Goal: Task Accomplishment & Management: Manage account settings

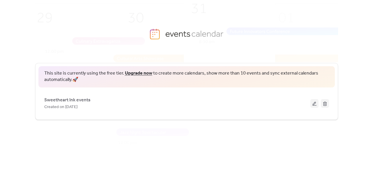
click at [108, 88] on div "This site is currently using the free tier. Upgrade now to create more calendar…" at bounding box center [186, 91] width 303 height 57
click at [114, 60] on div "This site is currently using the free tier. Upgrade now to create more calendar…" at bounding box center [186, 114] width 303 height 120
click at [155, 31] on img at bounding box center [194, 89] width 393 height 195
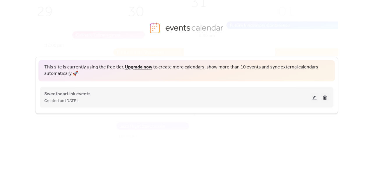
click at [316, 99] on button at bounding box center [314, 97] width 8 height 9
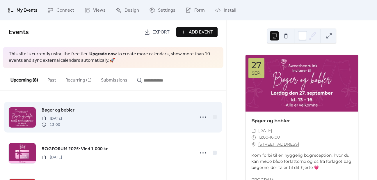
click at [160, 109] on div "Bøger og bobler [DATE] 13:00" at bounding box center [117, 116] width 150 height 21
click at [204, 116] on icon at bounding box center [202, 116] width 9 height 9
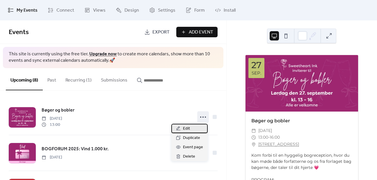
click at [190, 127] on div "Edit" at bounding box center [189, 128] width 36 height 9
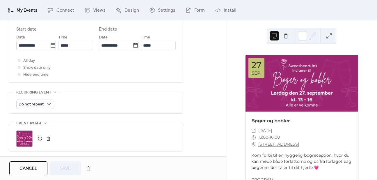
scroll to position [233, 0]
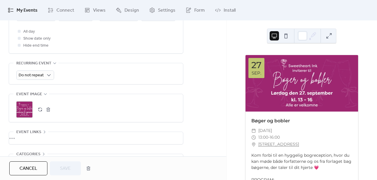
click at [50, 109] on button "button" at bounding box center [48, 109] width 8 height 8
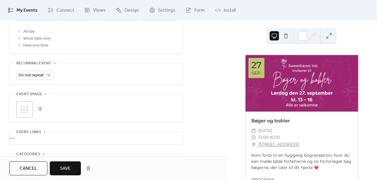
click at [24, 112] on icon at bounding box center [24, 109] width 9 height 9
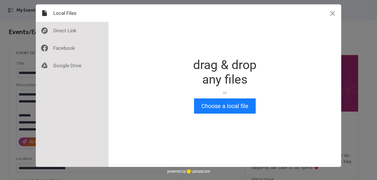
scroll to position [0, 0]
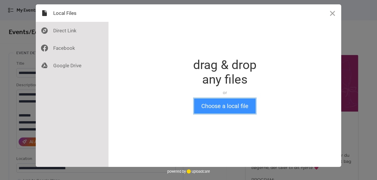
click at [240, 102] on button "Choose a local file" at bounding box center [225, 105] width 62 height 15
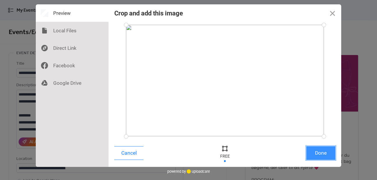
click at [317, 150] on button "Done" at bounding box center [320, 153] width 29 height 14
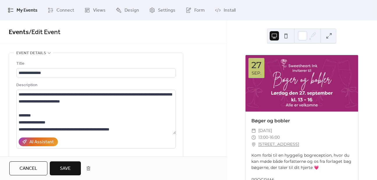
click at [64, 168] on span "Save" at bounding box center [65, 168] width 11 height 7
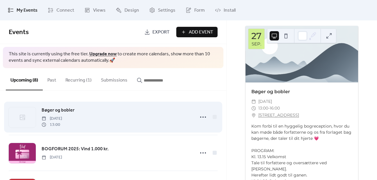
click at [22, 120] on icon at bounding box center [22, 117] width 7 height 7
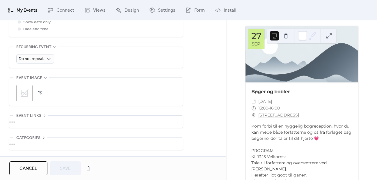
scroll to position [262, 0]
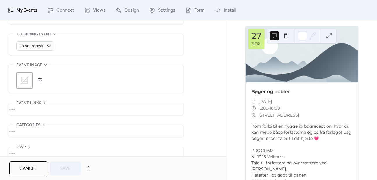
click at [37, 80] on button "button" at bounding box center [40, 80] width 8 height 8
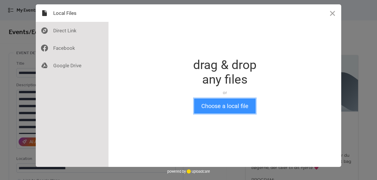
click at [235, 107] on button "Choose a local file" at bounding box center [225, 105] width 62 height 15
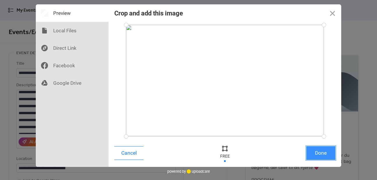
click at [324, 154] on button "Done" at bounding box center [320, 153] width 29 height 14
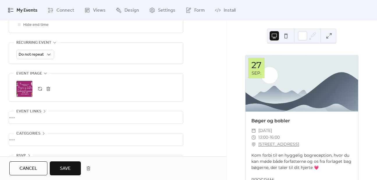
click at [68, 168] on span "Save" at bounding box center [65, 168] width 11 height 7
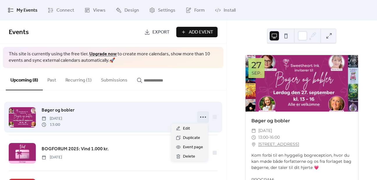
click at [204, 114] on icon at bounding box center [202, 116] width 9 height 9
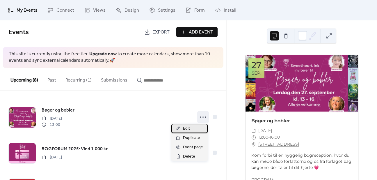
click at [184, 127] on span "Edit" at bounding box center [186, 128] width 7 height 7
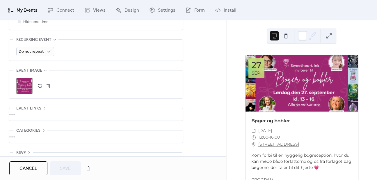
scroll to position [271, 0]
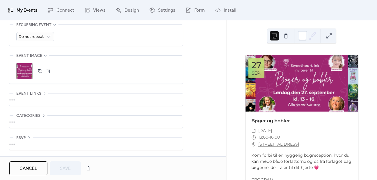
click at [24, 73] on div ";" at bounding box center [24, 71] width 16 height 16
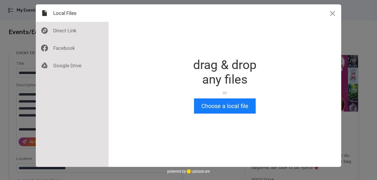
scroll to position [0, 0]
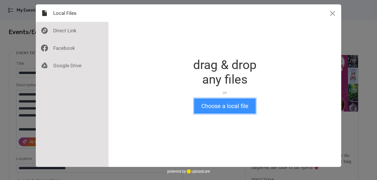
click at [241, 107] on button "Choose a local file" at bounding box center [225, 105] width 62 height 15
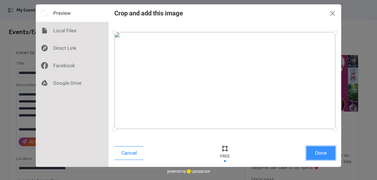
click at [320, 155] on button "Done" at bounding box center [320, 153] width 29 height 14
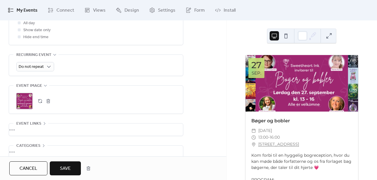
scroll to position [262, 0]
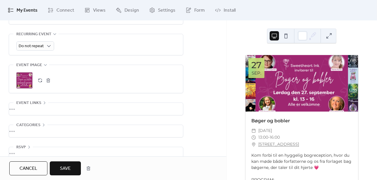
click at [63, 169] on span "Save" at bounding box center [65, 168] width 11 height 7
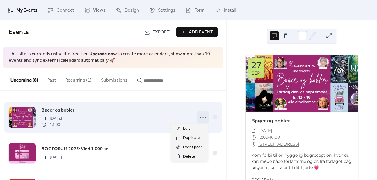
click at [205, 118] on icon at bounding box center [202, 116] width 9 height 9
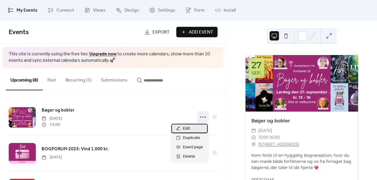
click at [183, 130] on span "Edit" at bounding box center [186, 128] width 7 height 7
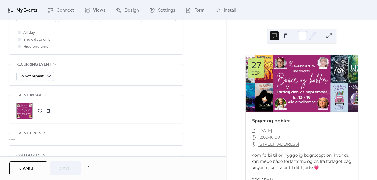
scroll to position [233, 0]
click at [51, 110] on button "button" at bounding box center [48, 109] width 8 height 8
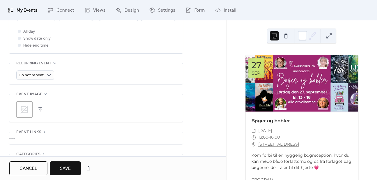
click at [33, 109] on div ";" at bounding box center [95, 109] width 159 height 16
click at [40, 109] on button "button" at bounding box center [40, 109] width 8 height 8
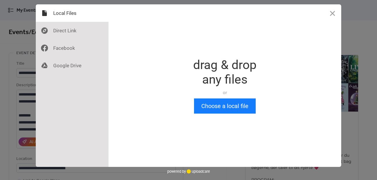
scroll to position [0, 0]
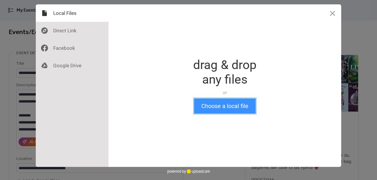
click at [217, 104] on button "Choose a local file" at bounding box center [225, 105] width 62 height 15
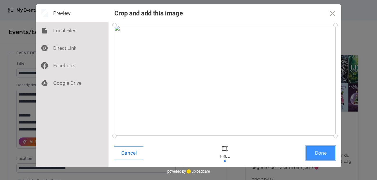
click at [328, 154] on button "Done" at bounding box center [320, 153] width 29 height 14
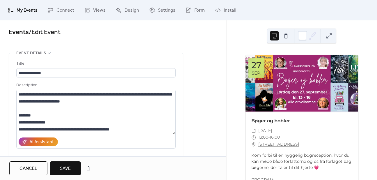
scroll to position [253, 0]
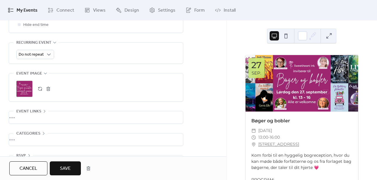
click at [70, 167] on span "Save" at bounding box center [65, 168] width 11 height 7
